Goal: Information Seeking & Learning: Find specific page/section

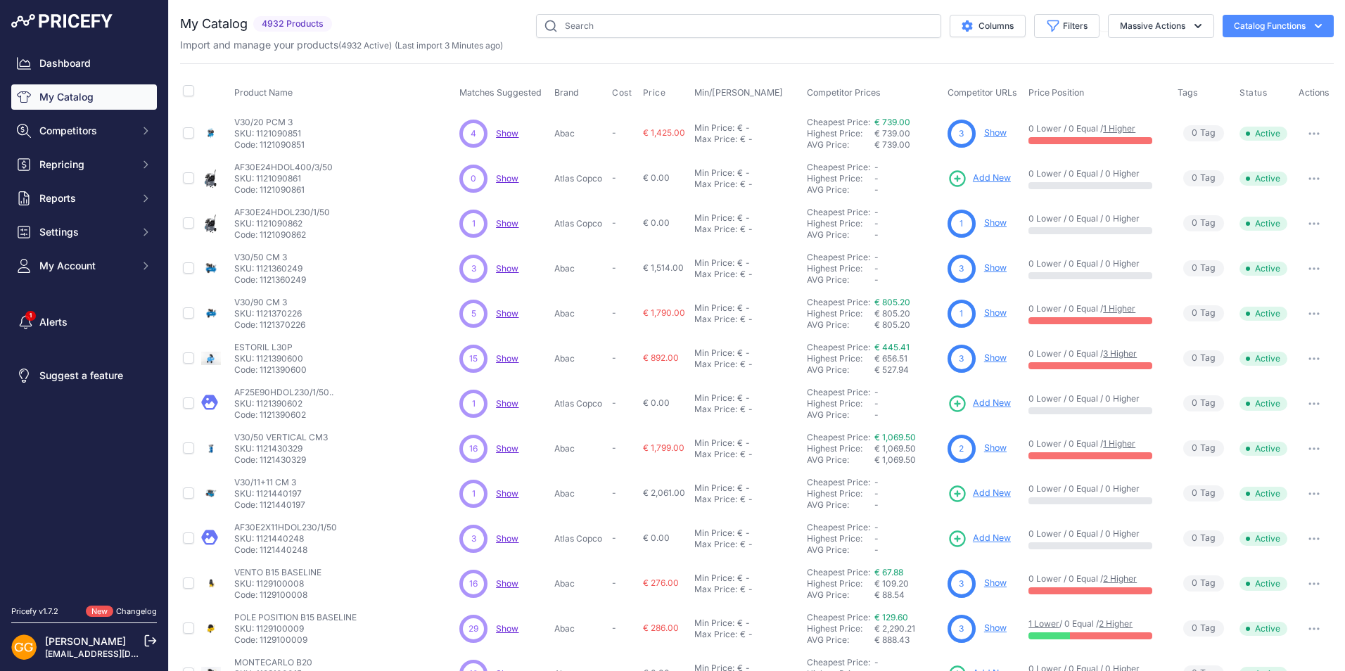
click at [512, 269] on span "Show" at bounding box center [507, 268] width 23 height 11
drag, startPoint x: 648, startPoint y: 269, endPoint x: 677, endPoint y: 269, distance: 29.5
click at [677, 269] on span "€ 1,514.00" at bounding box center [663, 267] width 41 height 11
drag, startPoint x: 677, startPoint y: 269, endPoint x: 668, endPoint y: 281, distance: 15.6
click at [668, 281] on td "€ 1,514.00" at bounding box center [665, 268] width 51 height 45
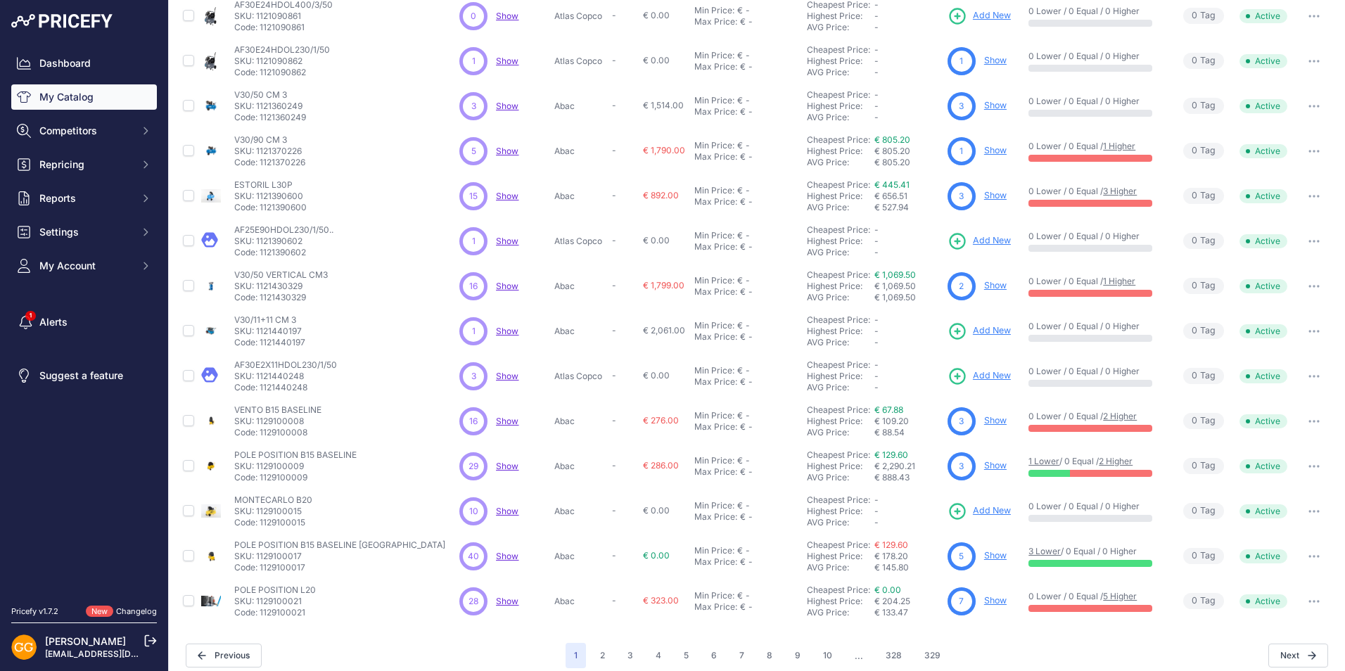
scroll to position [174, 0]
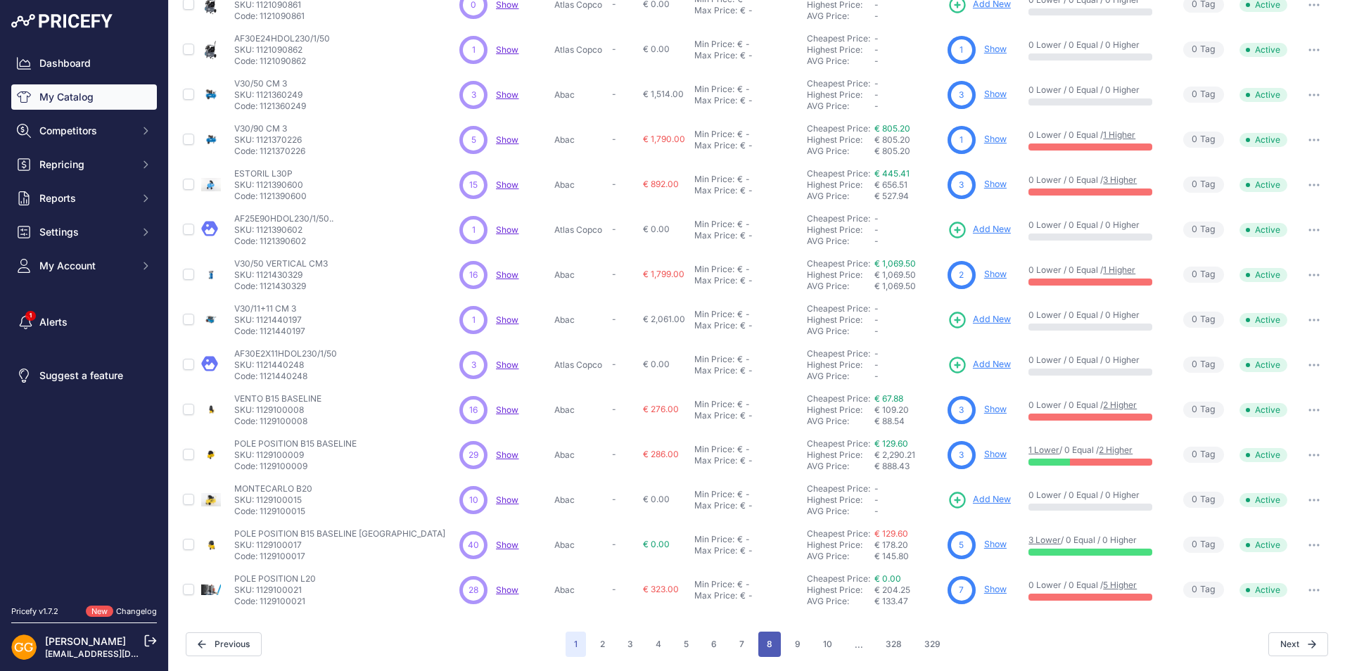
click at [772, 640] on button "8" at bounding box center [769, 644] width 23 height 25
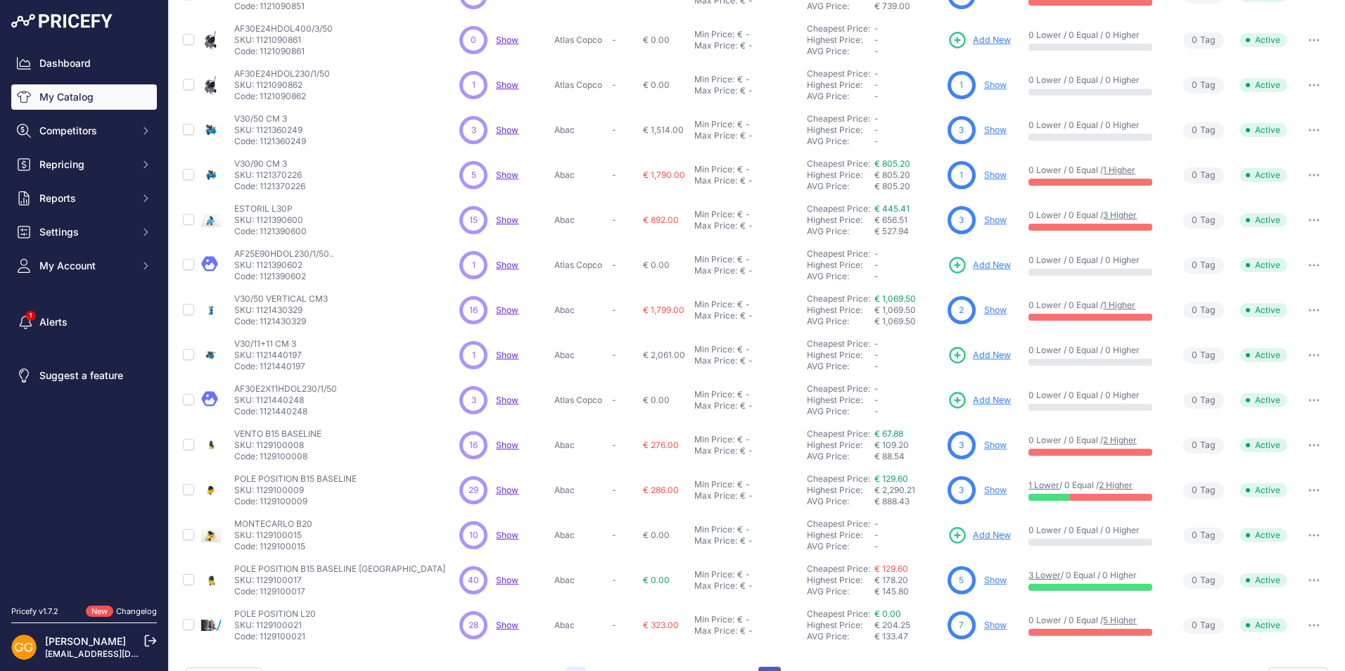
scroll to position [209, 0]
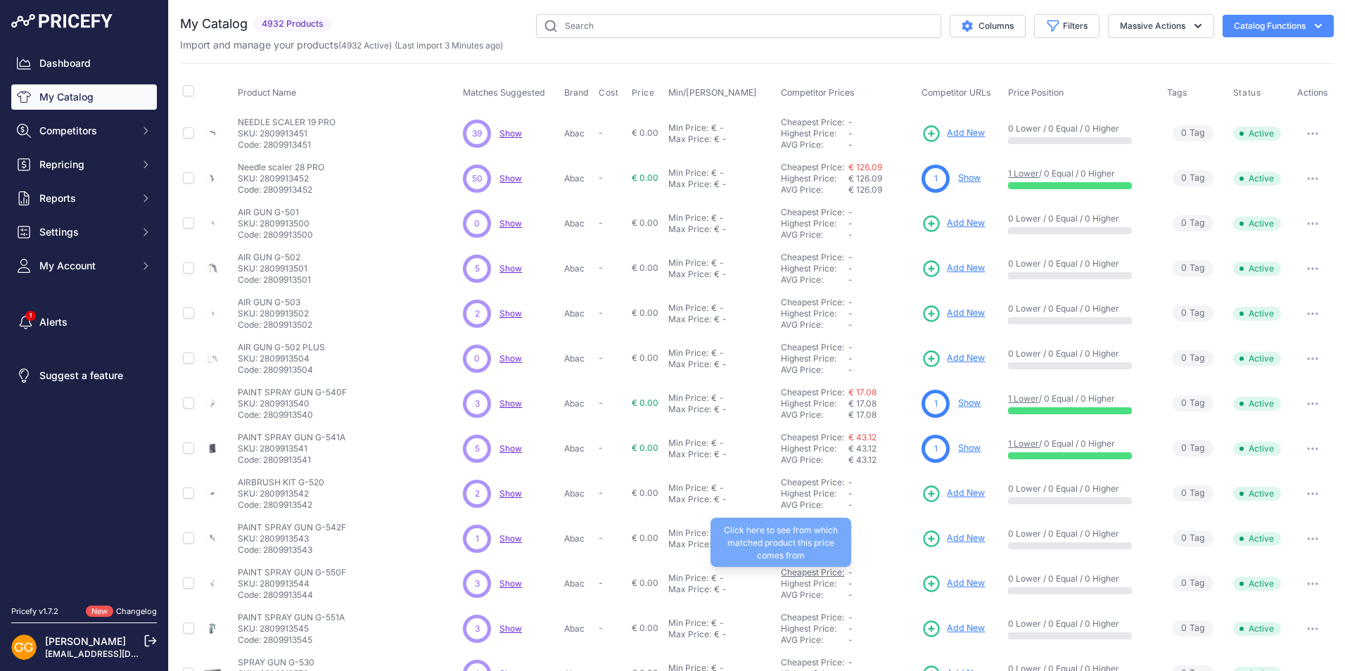
scroll to position [174, 0]
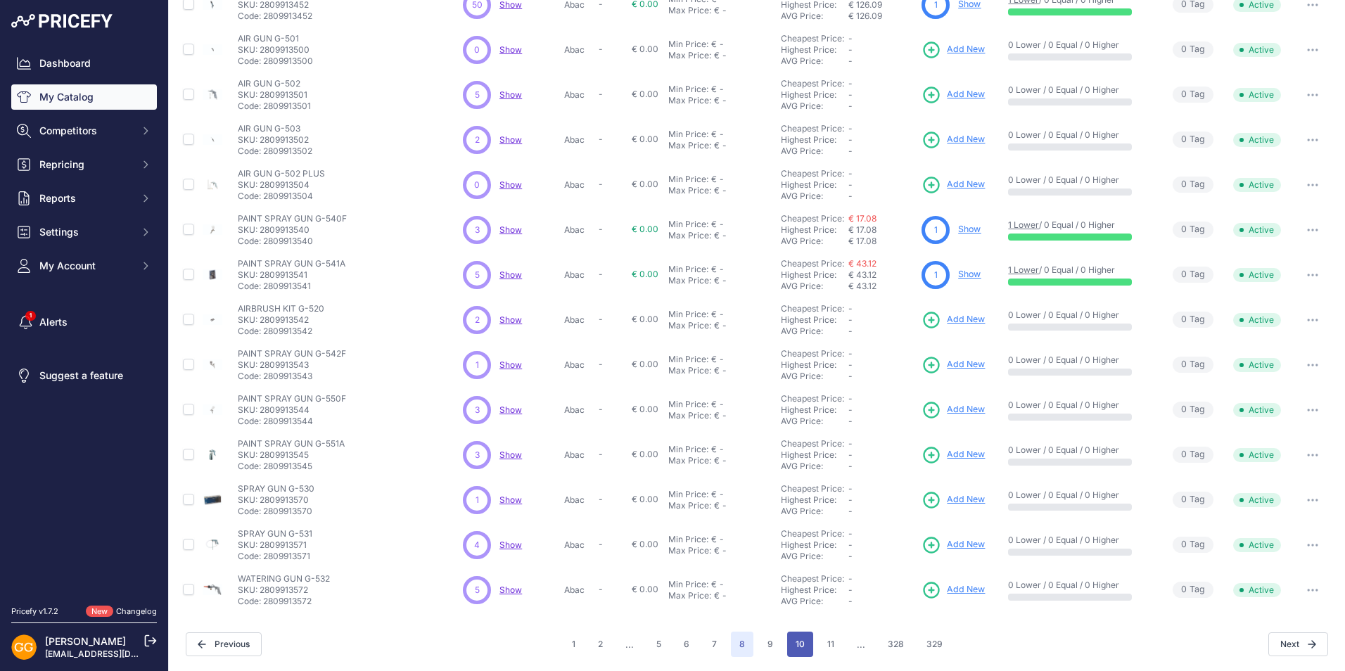
click at [790, 640] on button "10" at bounding box center [800, 644] width 26 height 25
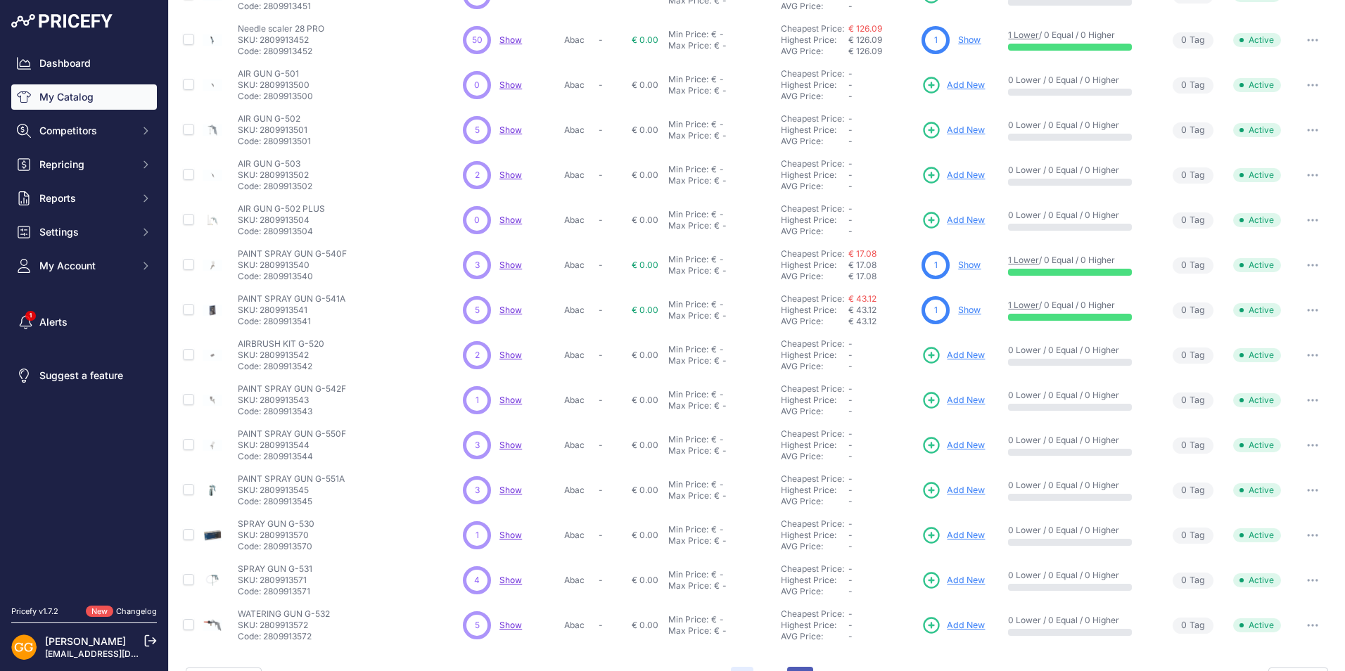
scroll to position [209, 0]
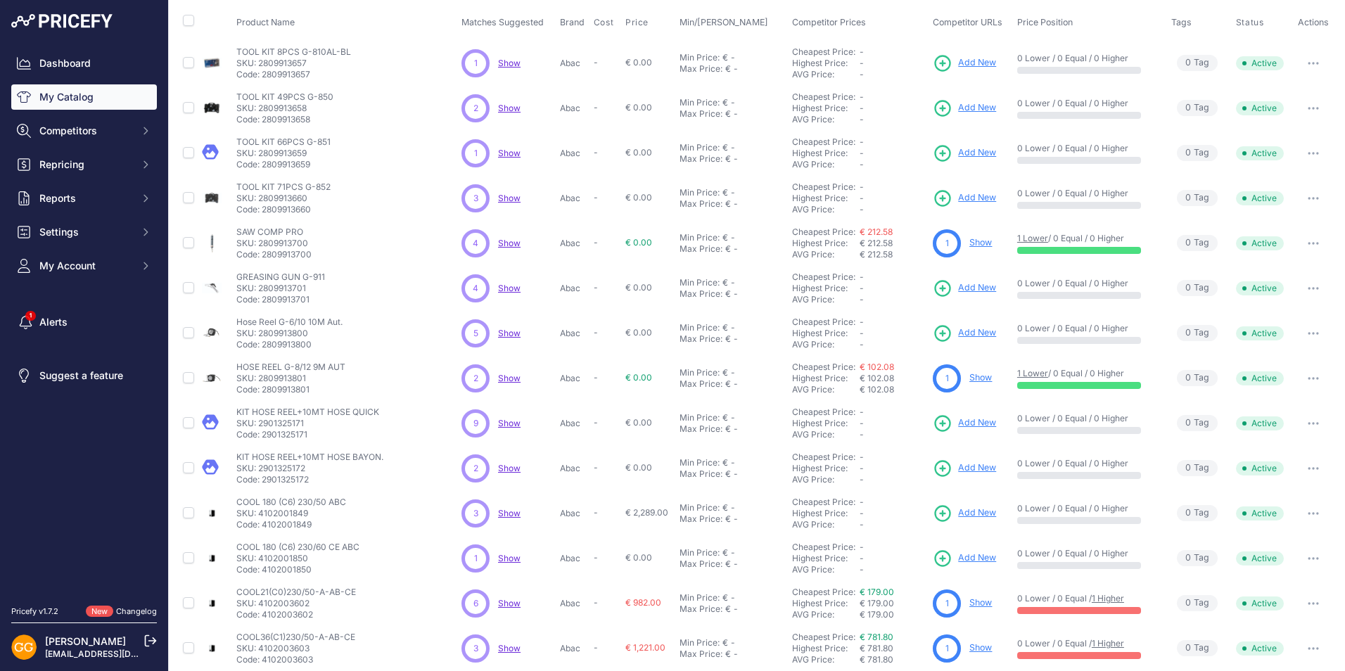
scroll to position [174, 0]
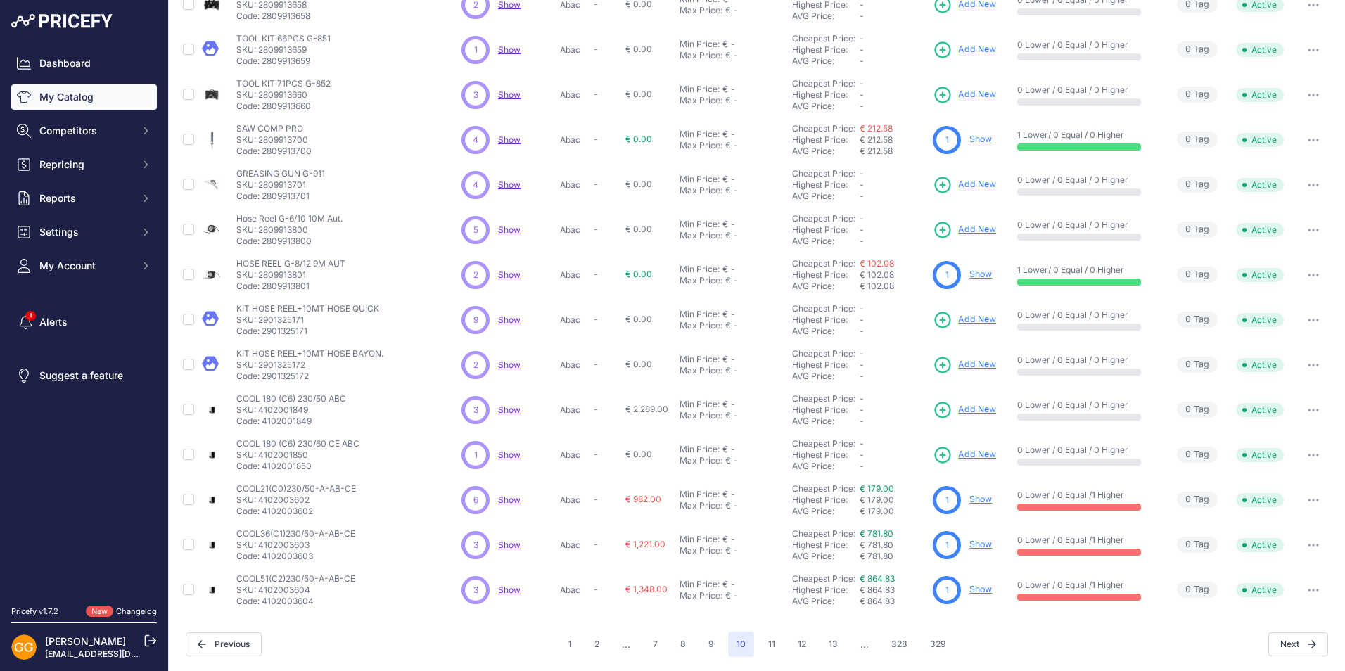
click at [209, 491] on td "COOL21(C0)230/50-A-AB-CE" at bounding box center [216, 500] width 34 height 45
click at [907, 547] on div "€ 781.80" at bounding box center [893, 544] width 68 height 11
click at [834, 642] on button "13" at bounding box center [833, 644] width 26 height 25
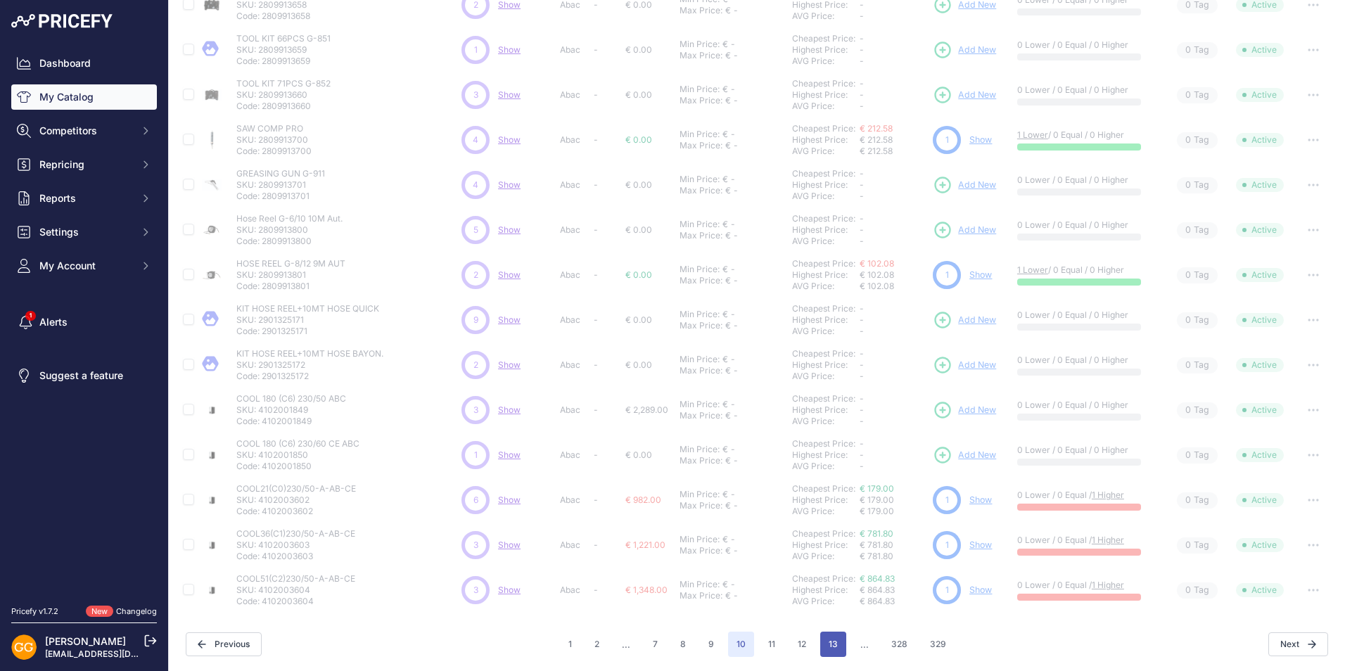
scroll to position [173, 0]
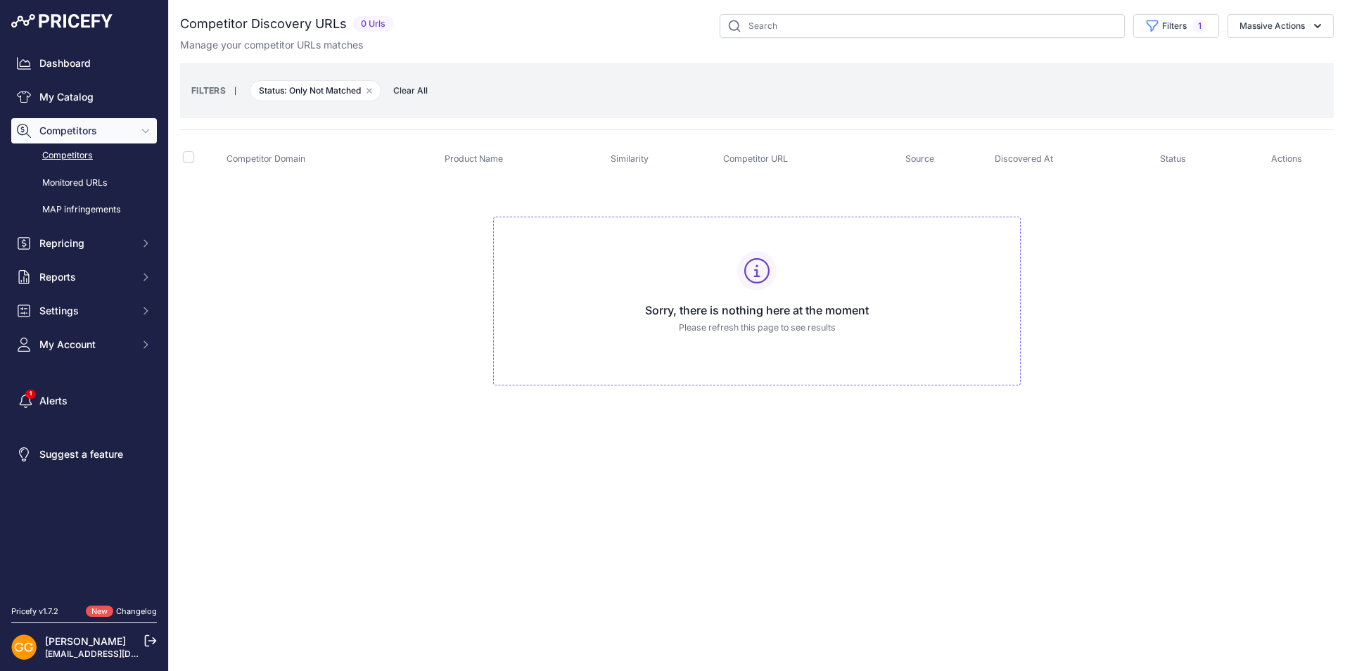
click at [416, 90] on span "Clear All" at bounding box center [410, 91] width 49 height 14
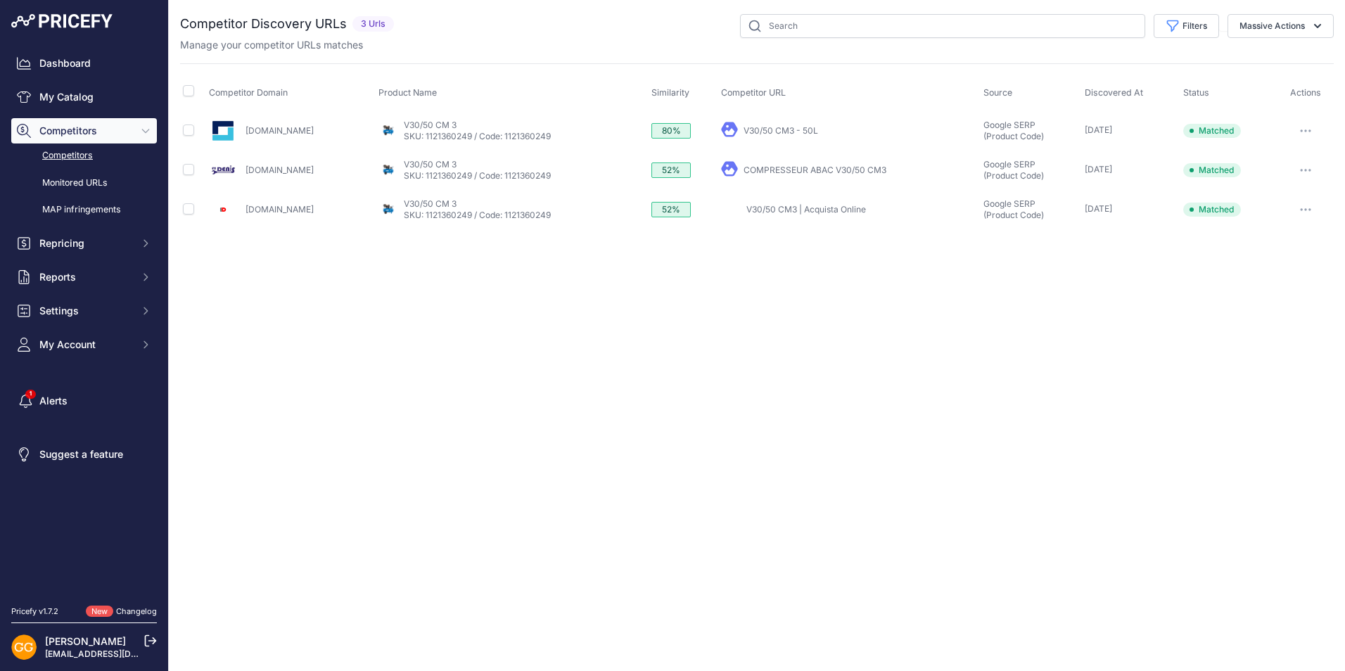
click at [807, 127] on link "V30/50 CM3 - 50L" at bounding box center [780, 130] width 75 height 11
